Goal: Information Seeking & Learning: Learn about a topic

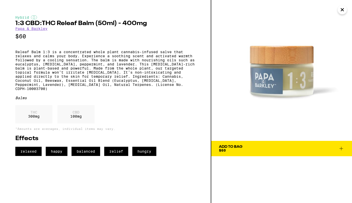
click at [343, 10] on icon "Close" at bounding box center [342, 9] width 3 height 3
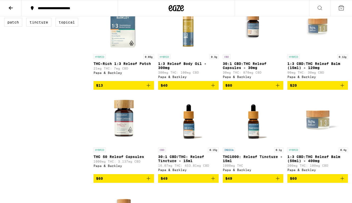
click at [12, 6] on icon at bounding box center [11, 8] width 6 height 6
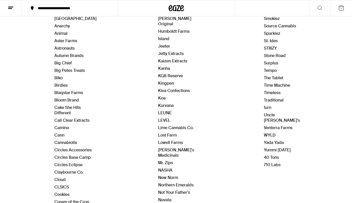
scroll to position [87, 0]
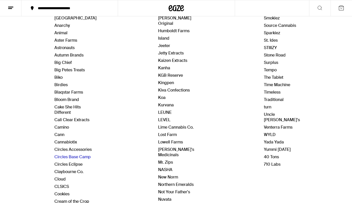
click at [75, 155] on link "Circles Base Camp" at bounding box center [72, 156] width 36 height 5
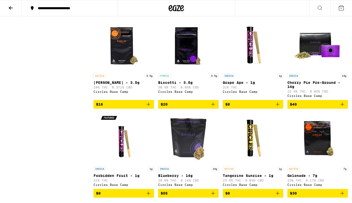
scroll to position [2309, 0]
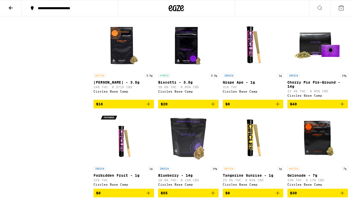
click at [249, 70] on img "Open page for Grape Ape - 1g from Circles Base Camp" at bounding box center [252, 44] width 51 height 51
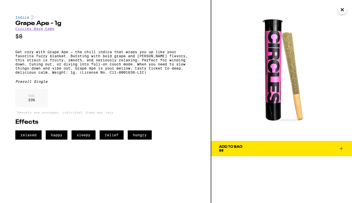
drag, startPoint x: 283, startPoint y: 70, endPoint x: 244, endPoint y: 13, distance: 69.5
click at [0, 0] on div "Indica Grape Ape - 1g Circles Base Camp $8 Get cozy with Grape Ape — the chill …" at bounding box center [176, 101] width 352 height 203
click at [16, 54] on p "Get cozy with Grape Ape — the chill indica that wraps you up like your favorite…" at bounding box center [105, 62] width 180 height 25
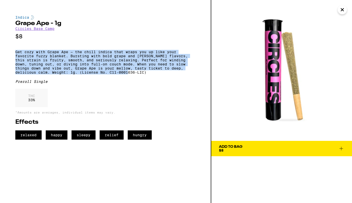
click at [129, 74] on p "Get cozy with Grape Ape — the chill indica that wraps you up like your favorite…" at bounding box center [105, 62] width 180 height 25
copy p "Get cozy with Grape Ape — the chill indica that wraps you up like your favorite…"
click at [342, 10] on icon "Close" at bounding box center [342, 10] width 6 height 8
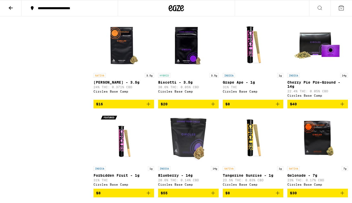
click at [10, 8] on icon at bounding box center [11, 8] width 6 height 6
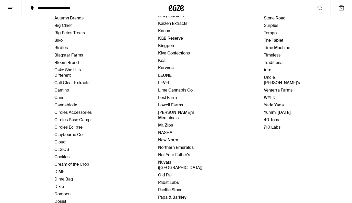
scroll to position [138, 0]
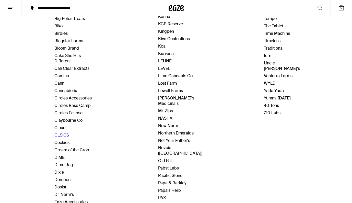
click at [62, 134] on link "CLSICS" at bounding box center [61, 134] width 15 height 5
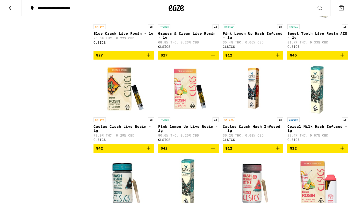
scroll to position [833, 0]
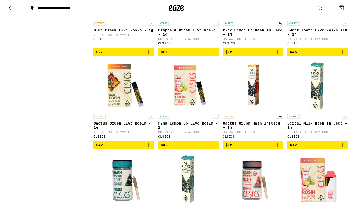
click at [188, 111] on img "Open page for Pink lemon Up Live Rosin - 1g from CLSICS" at bounding box center [188, 85] width 51 height 51
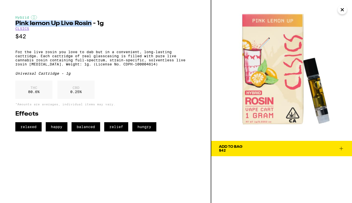
drag, startPoint x: 16, startPoint y: 23, endPoint x: 90, endPoint y: 27, distance: 74.1
click at [90, 27] on h2 "Pink lemon Up Live Rosin - 1g" at bounding box center [105, 23] width 180 height 6
copy h2 "Pink lemon Up Live Rosin"
drag, startPoint x: 278, startPoint y: 79, endPoint x: 208, endPoint y: 1, distance: 104.5
click at [0, 0] on div "Hybrid Pink lemon Up Live Rosin - 1g CLSICS $42 For the live rosin you love to …" at bounding box center [176, 101] width 352 height 203
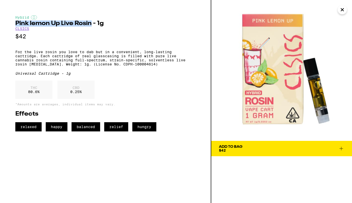
click at [343, 11] on icon "Close" at bounding box center [342, 10] width 6 height 8
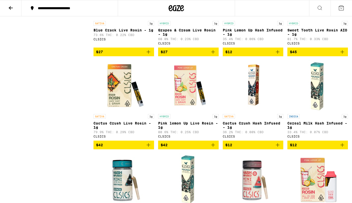
click at [8, 8] on icon at bounding box center [11, 8] width 6 height 6
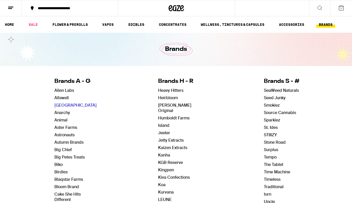
click at [76, 105] on link "Almora Farm" at bounding box center [75, 104] width 42 height 5
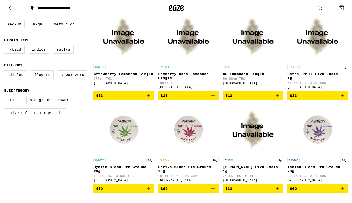
scroll to position [154, 0]
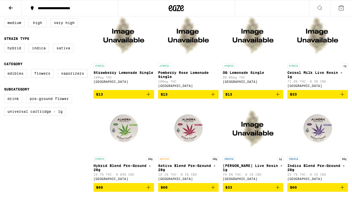
click at [127, 45] on img "Open page for Strawberry Lemonade Single from Almora Farm" at bounding box center [123, 35] width 51 height 51
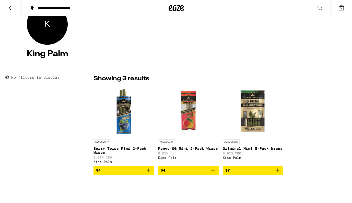
click at [192, 119] on img "Open page for Mango OG Mini 2-Pack Wraps from King Palm" at bounding box center [188, 111] width 51 height 51
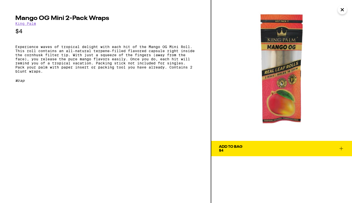
click at [16, 49] on p "Experience waves of tropical delight with each hit of the Mango OG Mini Roll. T…" at bounding box center [105, 59] width 180 height 29
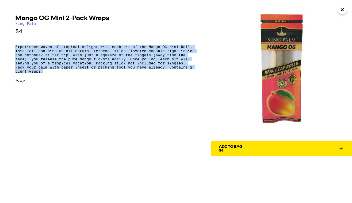
click at [71, 73] on p "Experience waves of tropical delight with each hit of the Mango OG Mini Roll. T…" at bounding box center [105, 59] width 180 height 29
copy p "Experience waves of tropical delight with each hit of the Mango OG Mini Roll. T…"
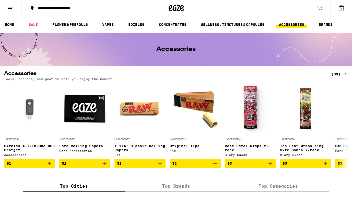
click at [337, 74] on div "(39)" at bounding box center [339, 74] width 17 height 6
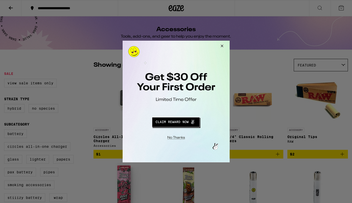
click at [223, 44] on button "Close Modal" at bounding box center [221, 47] width 14 height 12
